Goal: Check status: Check status

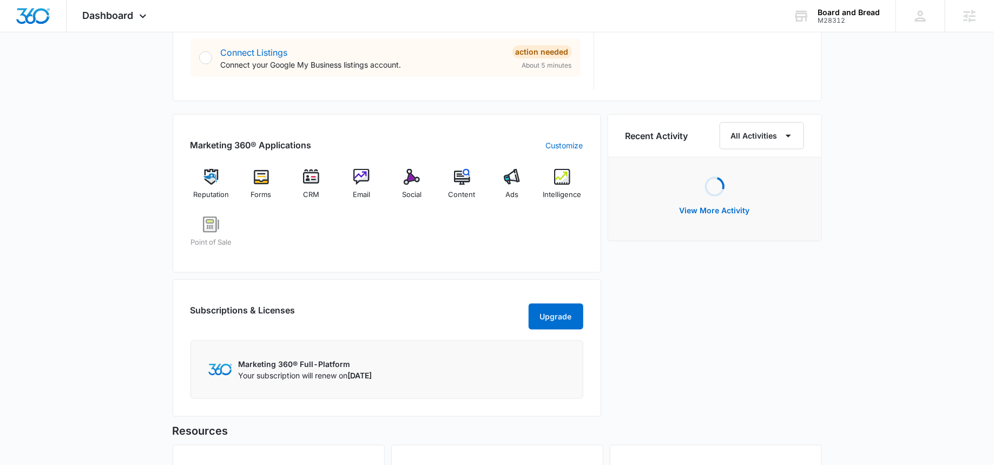
scroll to position [647, 0]
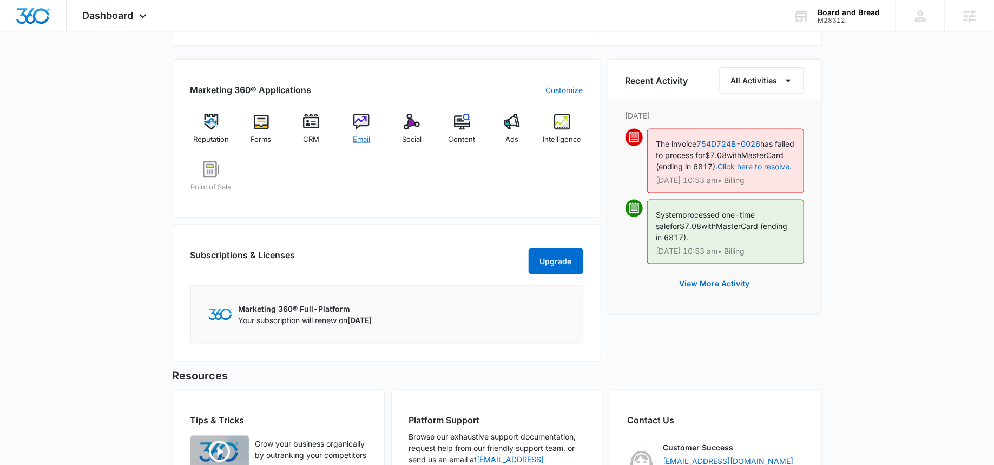
click at [358, 127] on img at bounding box center [361, 122] width 16 height 16
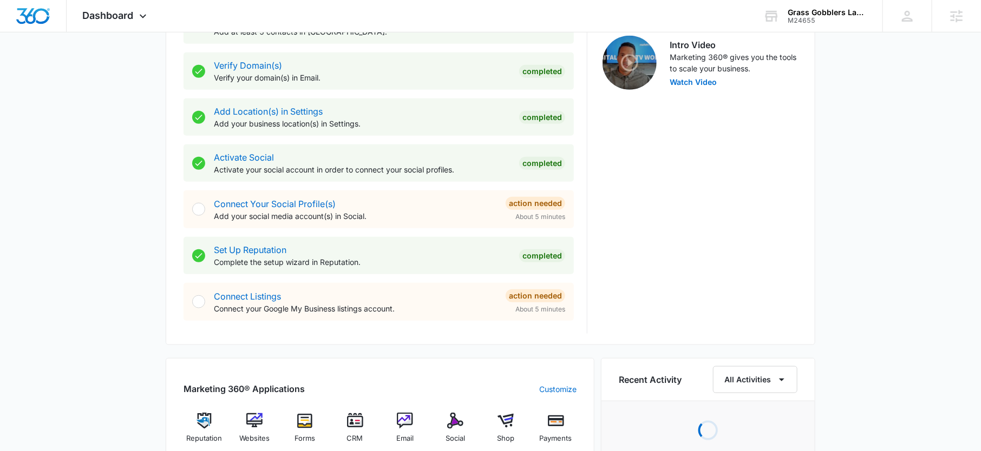
scroll to position [573, 0]
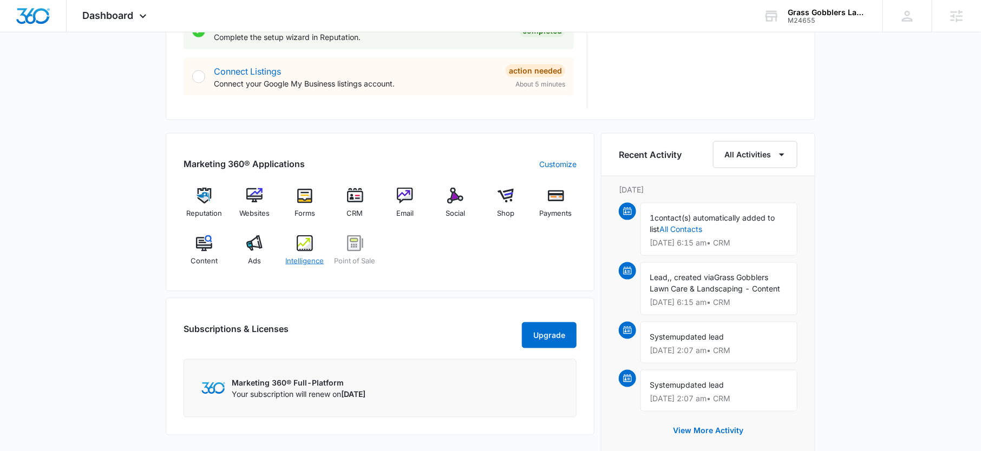
click at [318, 236] on div "Intelligence" at bounding box center [305, 254] width 42 height 39
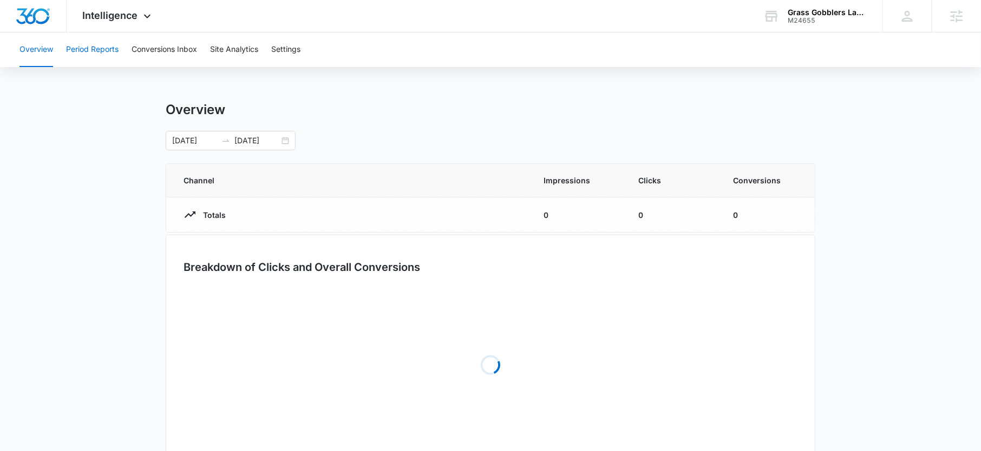
click at [106, 40] on button "Period Reports" at bounding box center [92, 49] width 52 height 35
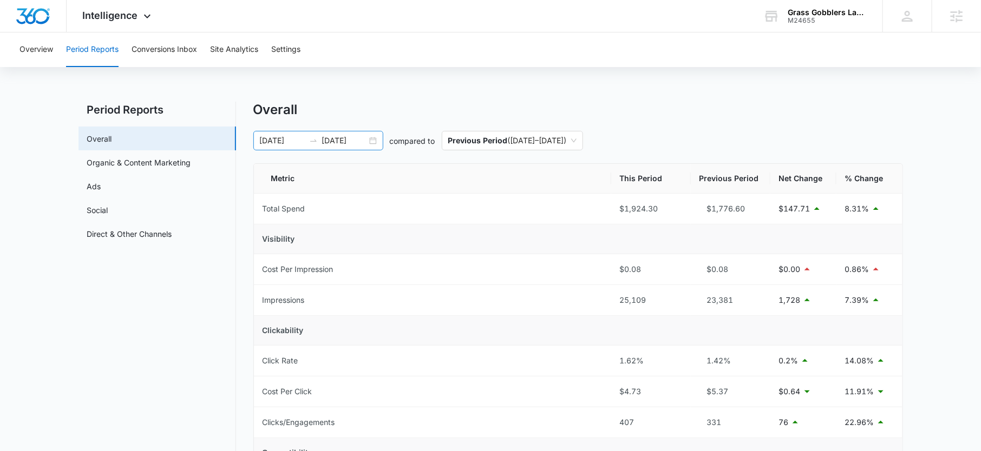
click at [349, 141] on input "08/31/2025" at bounding box center [344, 141] width 45 height 12
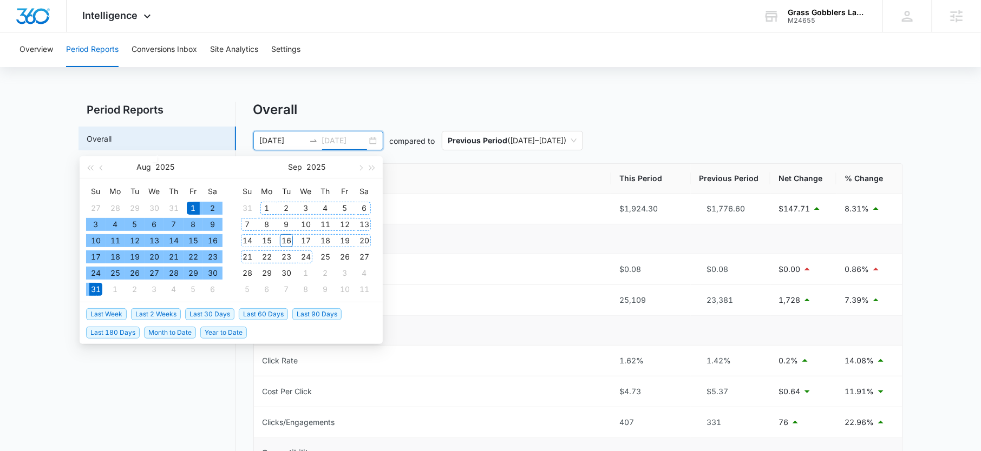
type input "08/31/2025"
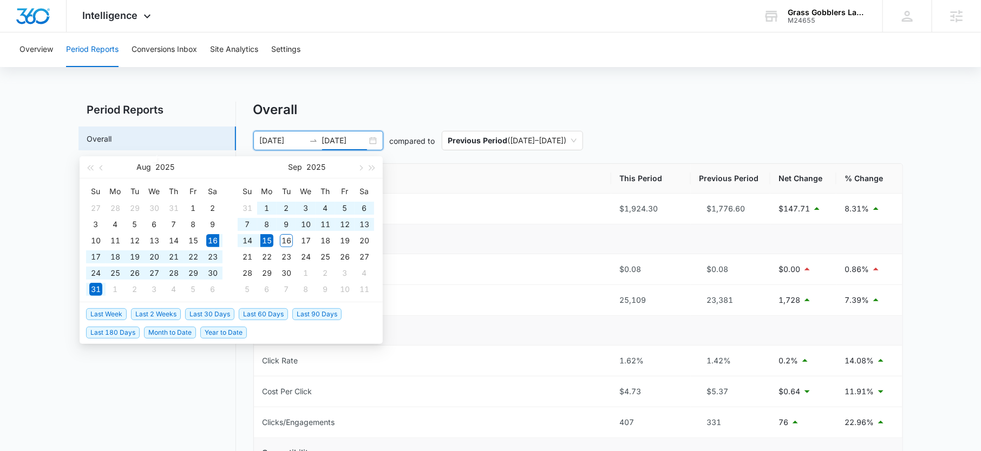
click at [213, 311] on span "Last 30 Days" at bounding box center [209, 314] width 49 height 12
type input "08/16/2025"
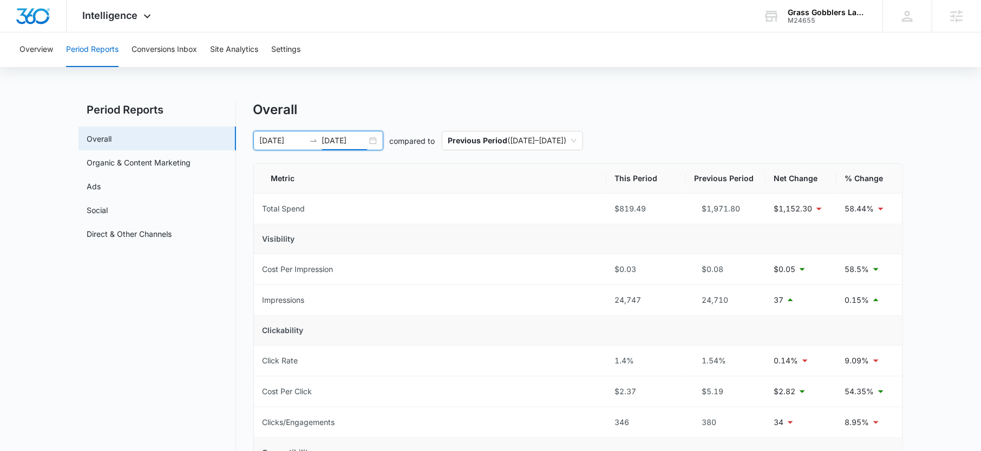
click at [343, 144] on input "09/15/2025" at bounding box center [344, 141] width 45 height 12
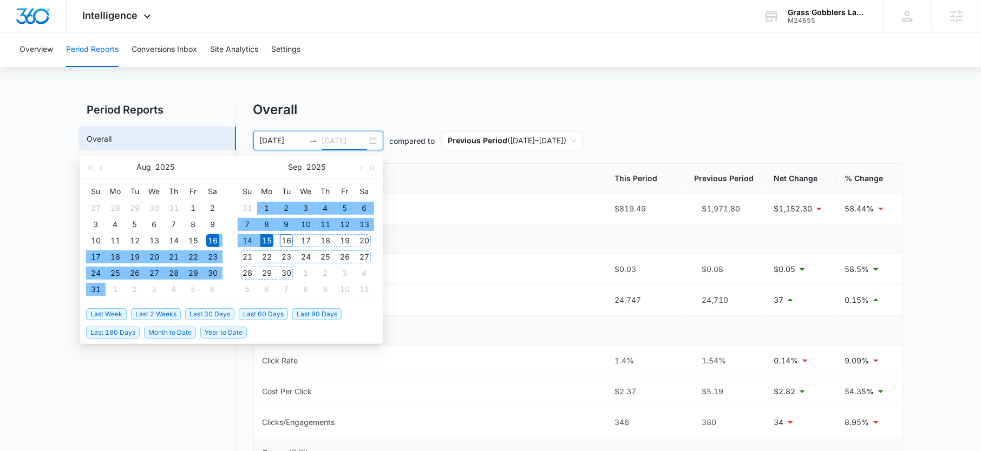
type input "09/15/2025"
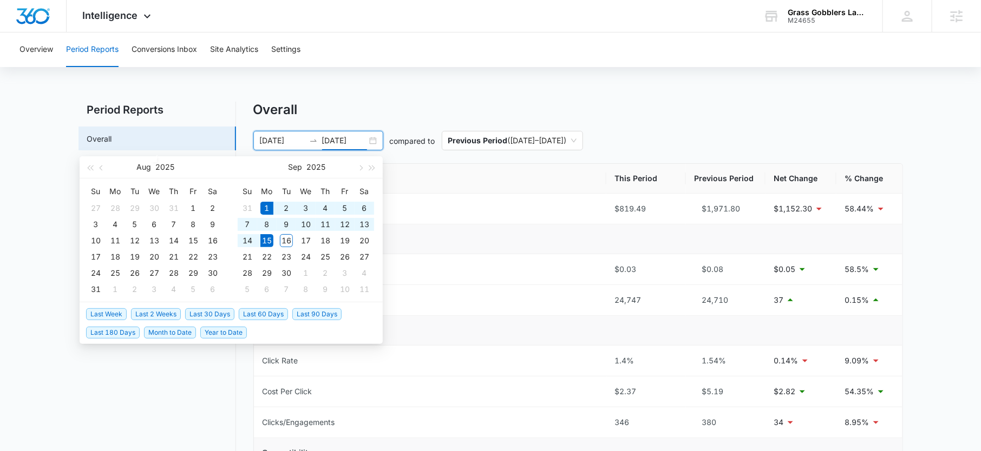
click at [184, 332] on span "Month to Date" at bounding box center [170, 333] width 52 height 12
type input "09/01/2025"
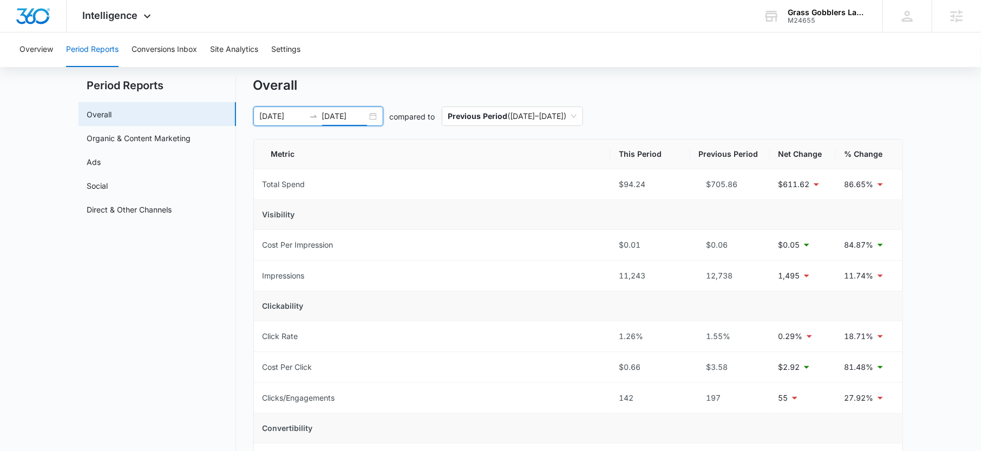
scroll to position [27, 0]
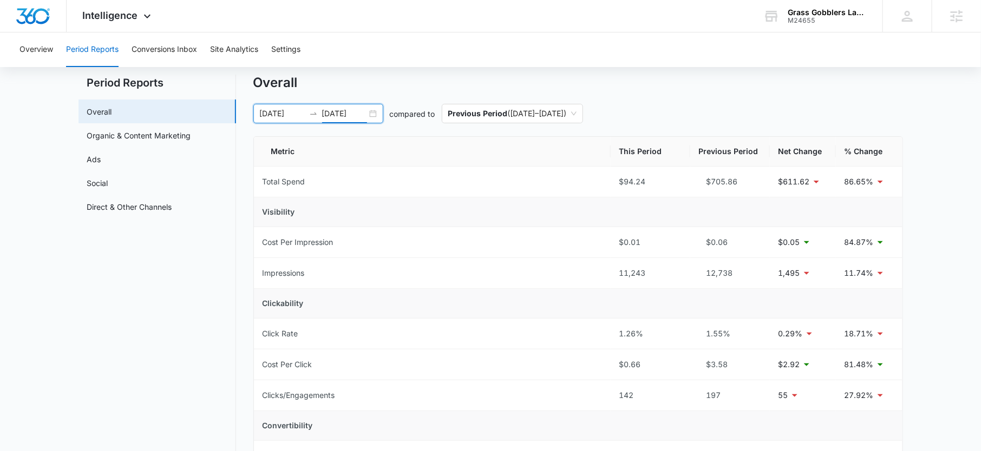
click at [337, 120] on div "09/01/2025 09/15/2025" at bounding box center [318, 113] width 130 height 19
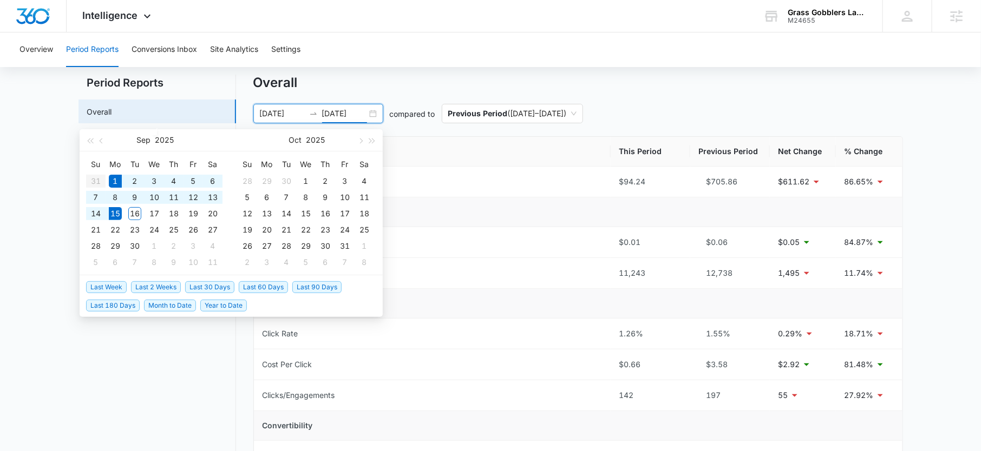
click at [337, 109] on input "09/15/2025" at bounding box center [344, 114] width 45 height 12
type input "09/15/2025"
click at [211, 288] on span "Last 30 Days" at bounding box center [209, 287] width 49 height 12
type input "08/16/2025"
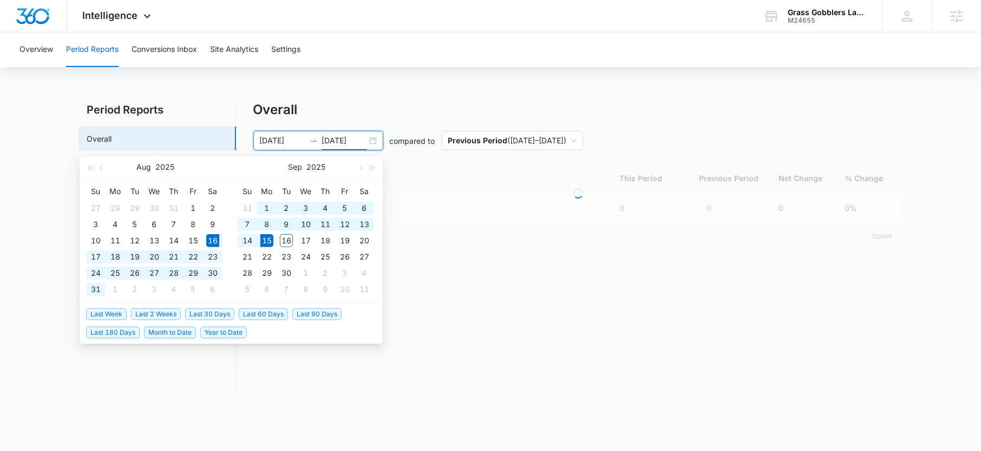
type input "09/15/2025"
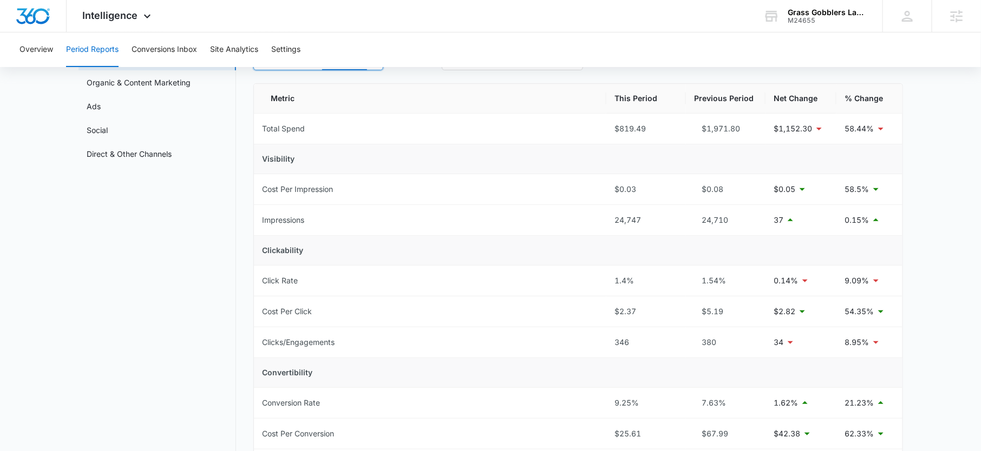
scroll to position [0, 0]
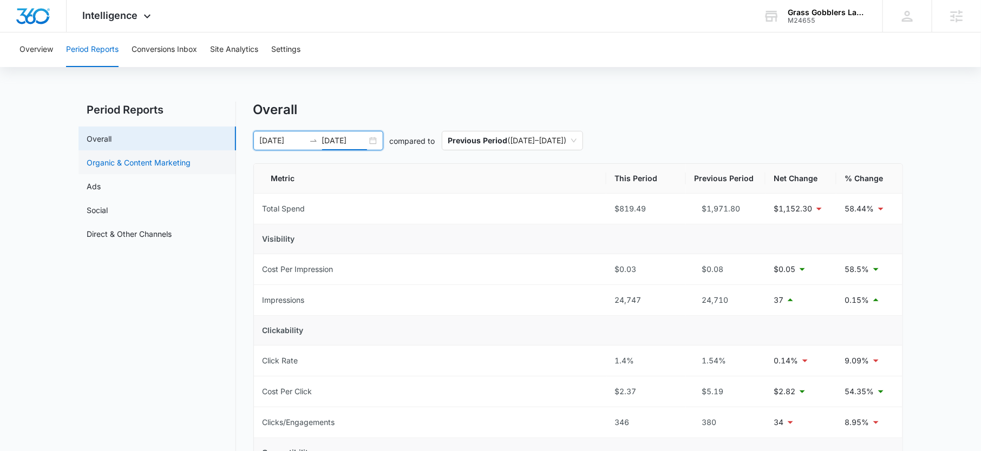
click at [137, 166] on link "Organic & Content Marketing" at bounding box center [139, 162] width 104 height 11
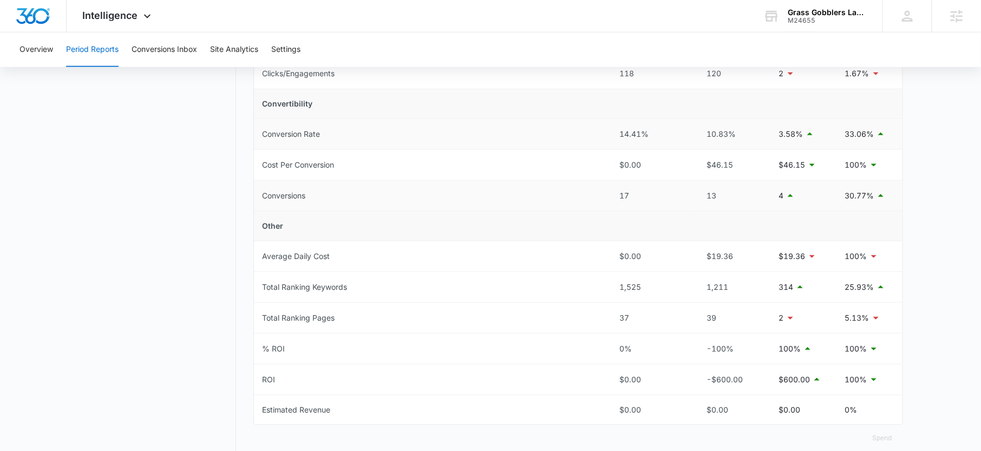
scroll to position [390, 0]
